Goal: Obtain resource: Download file/media

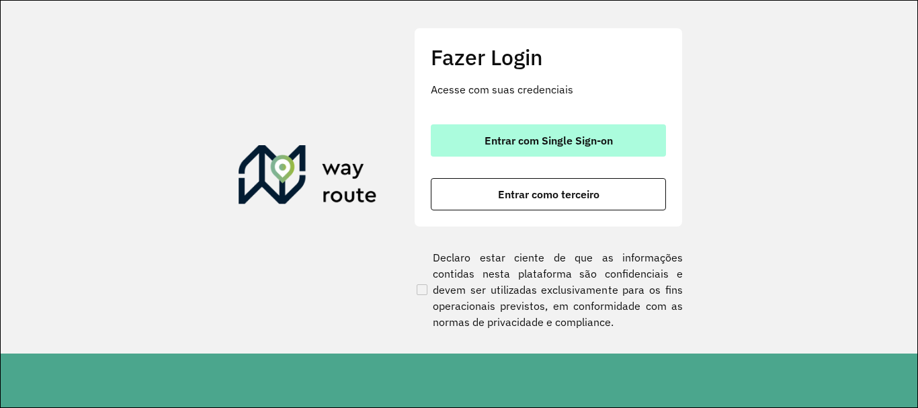
click at [557, 147] on button "Entrar com Single Sign-on" at bounding box center [548, 140] width 235 height 32
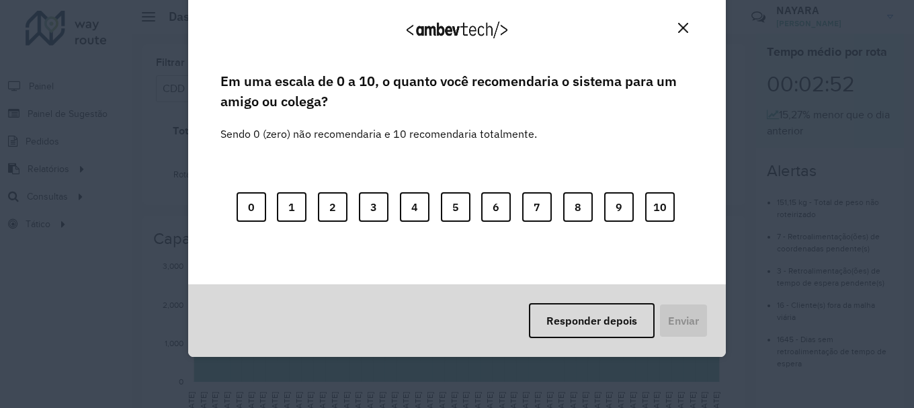
click at [681, 25] on img "Close" at bounding box center [683, 28] width 10 height 10
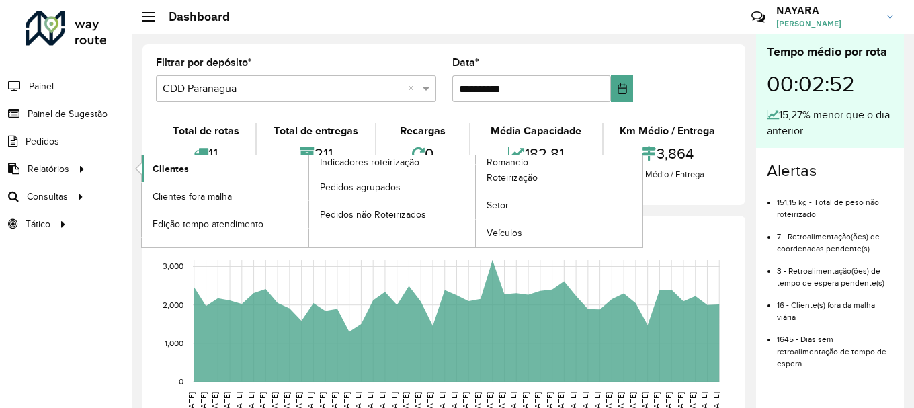
click at [163, 179] on link "Clientes" at bounding box center [225, 168] width 167 height 27
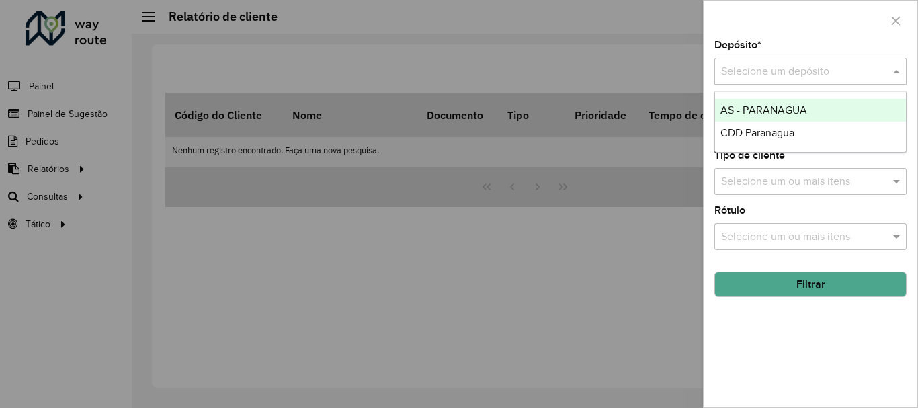
click at [761, 74] on input "text" at bounding box center [797, 72] width 152 height 16
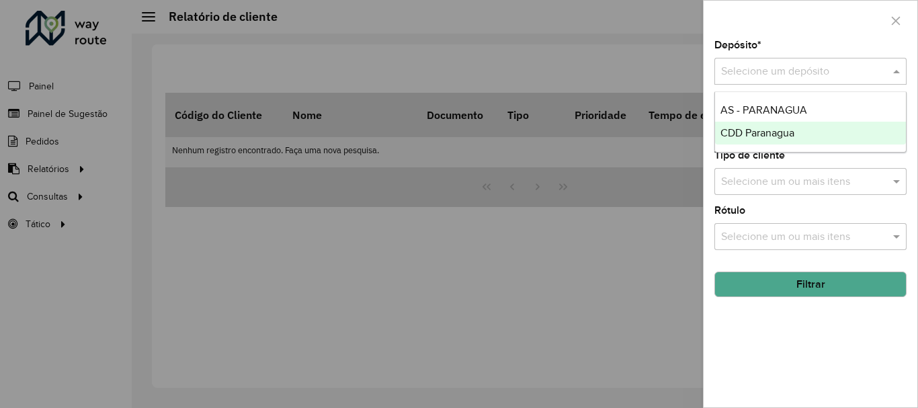
click at [748, 132] on span "CDD Paranagua" at bounding box center [758, 132] width 74 height 11
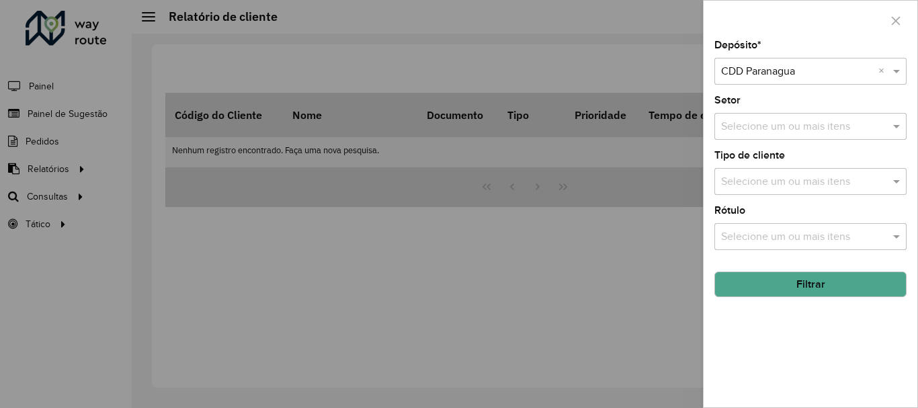
click at [813, 292] on button "Filtrar" at bounding box center [811, 285] width 192 height 26
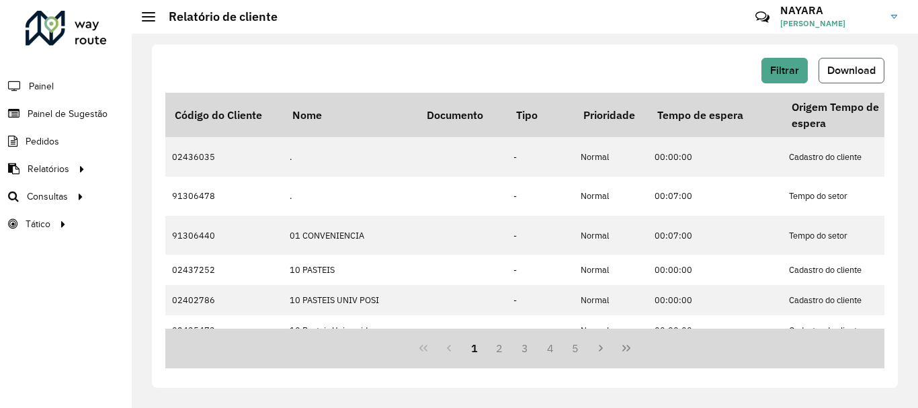
click at [872, 69] on span "Download" at bounding box center [852, 70] width 48 height 11
